Goal: Task Accomplishment & Management: Use online tool/utility

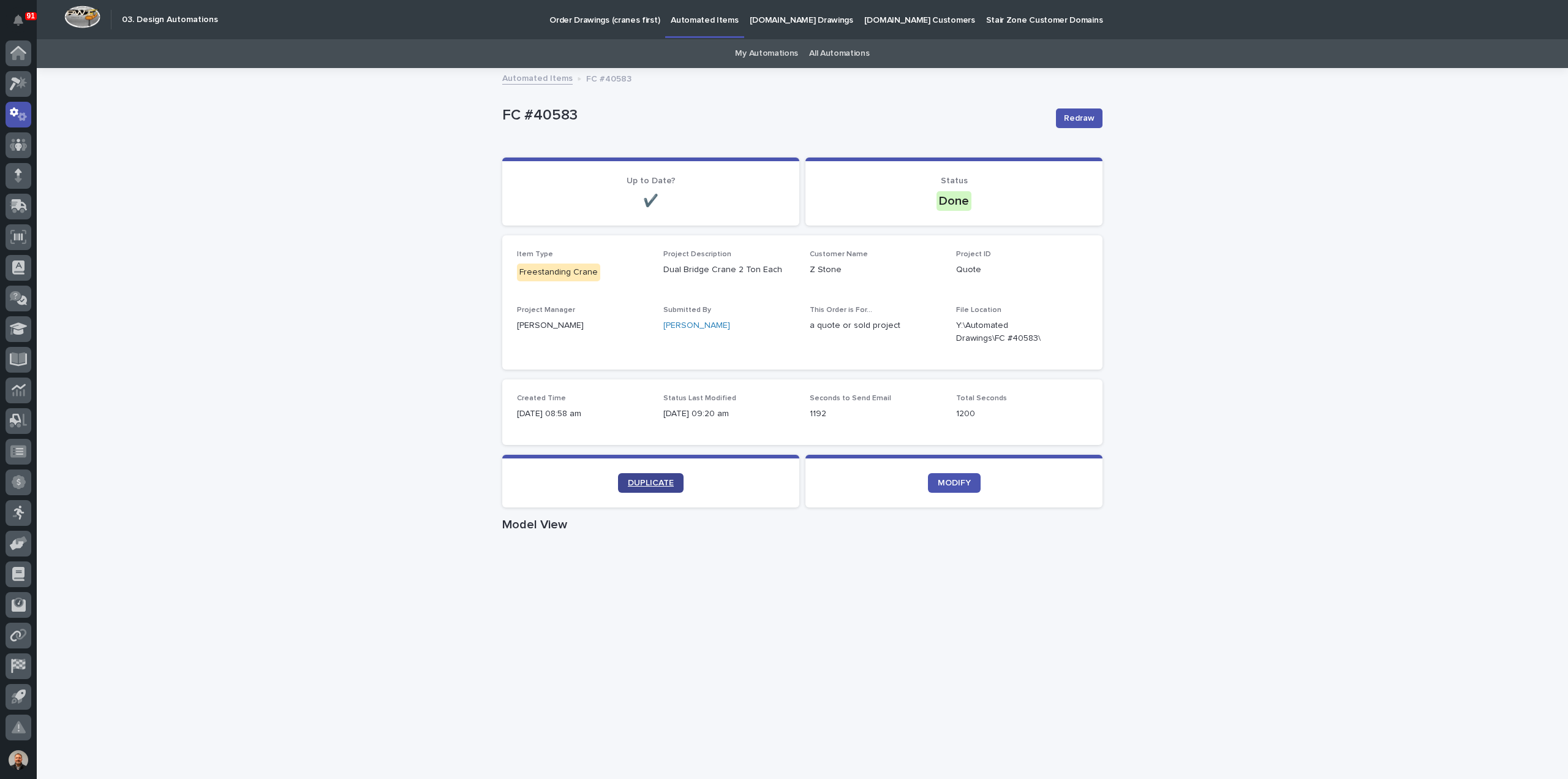
click at [645, 480] on span "DUPLICATE" at bounding box center [650, 483] width 46 height 9
click at [638, 480] on span "DUPLICATE" at bounding box center [650, 483] width 46 height 9
click at [643, 483] on span "DUPLICATE" at bounding box center [650, 483] width 46 height 9
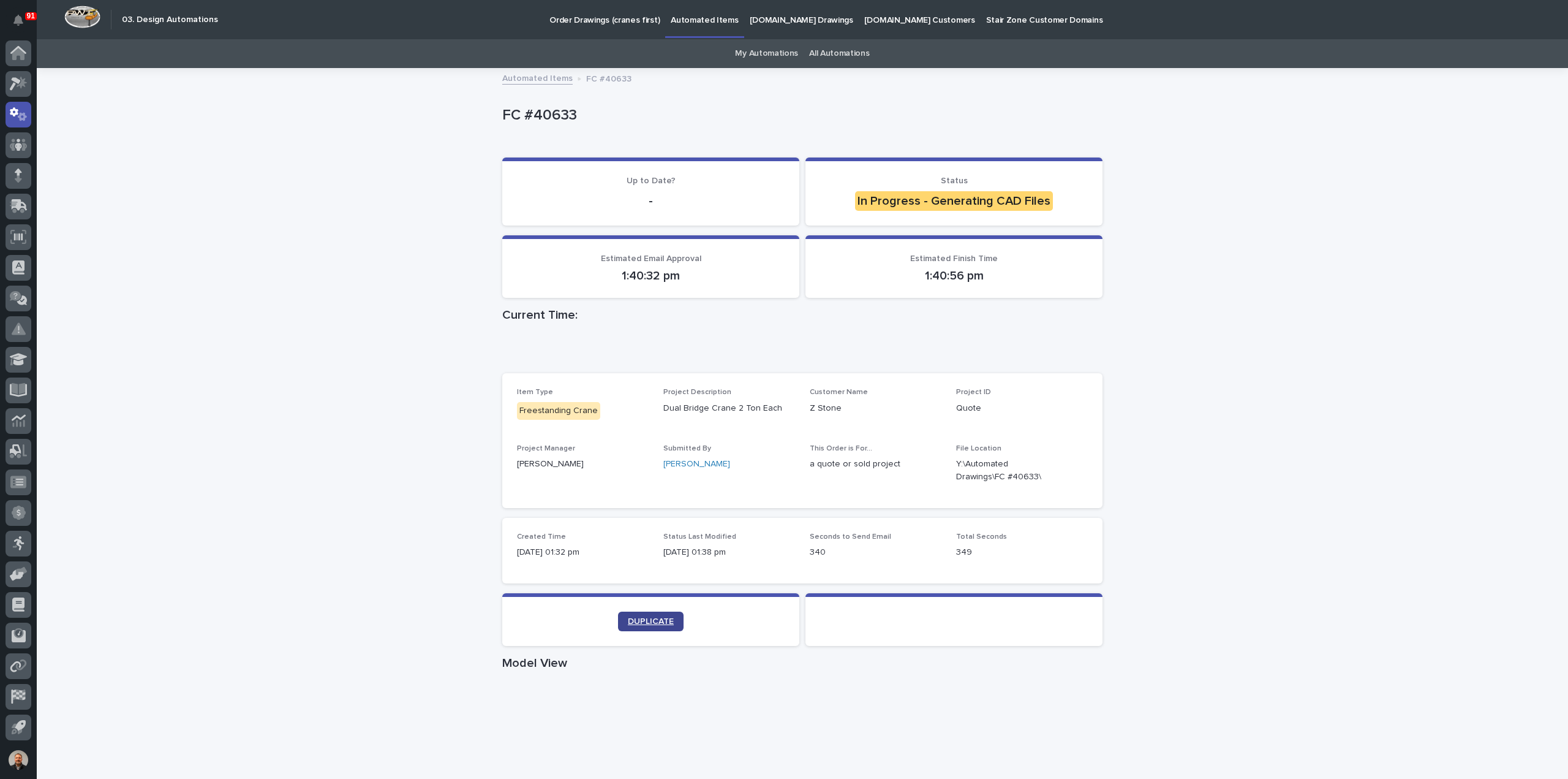
click at [645, 618] on span "DUPLICATE" at bounding box center [650, 621] width 46 height 9
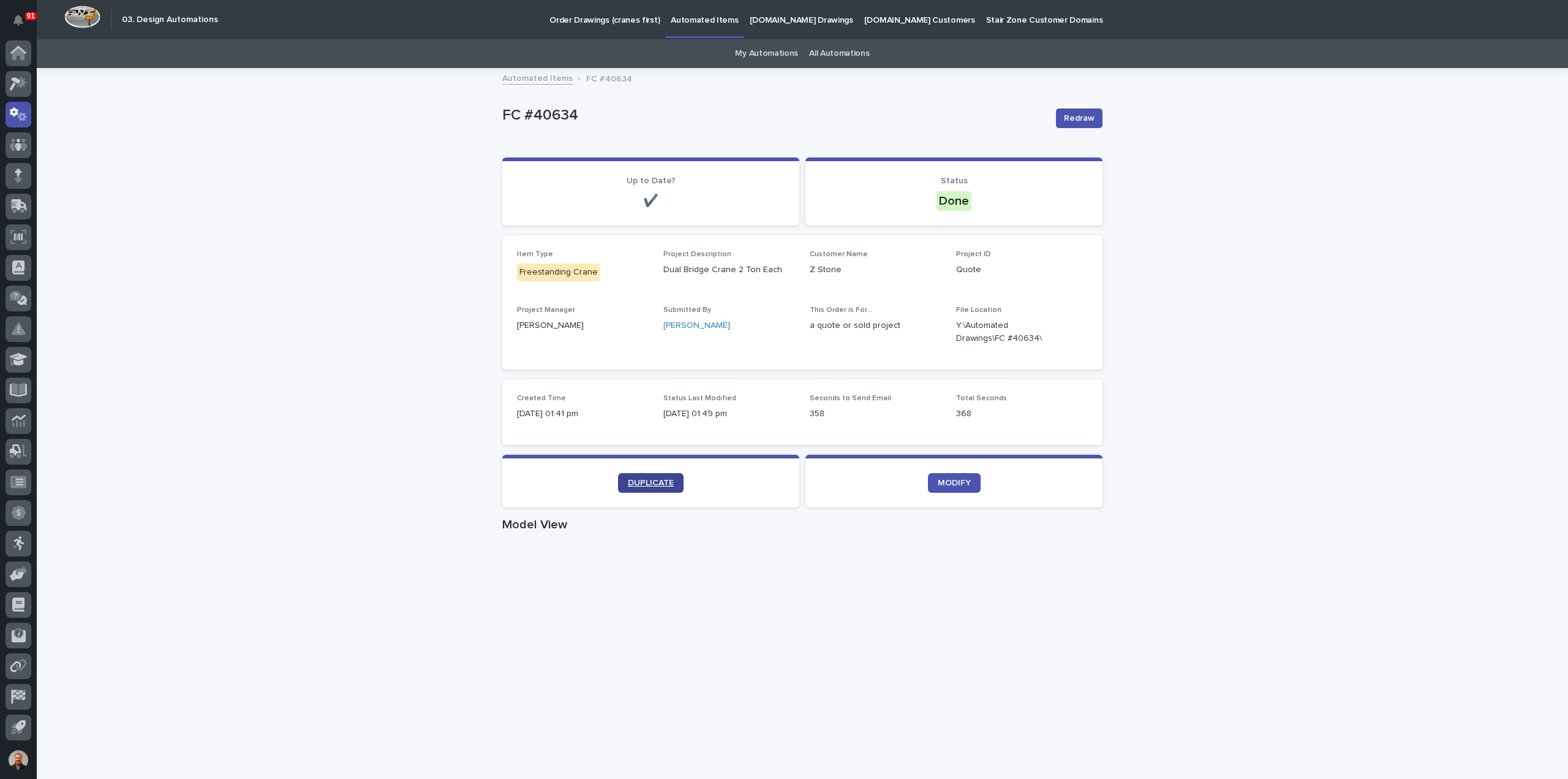
click at [647, 481] on span "DUPLICATE" at bounding box center [650, 483] width 46 height 9
